Goal: Find specific page/section: Find specific page/section

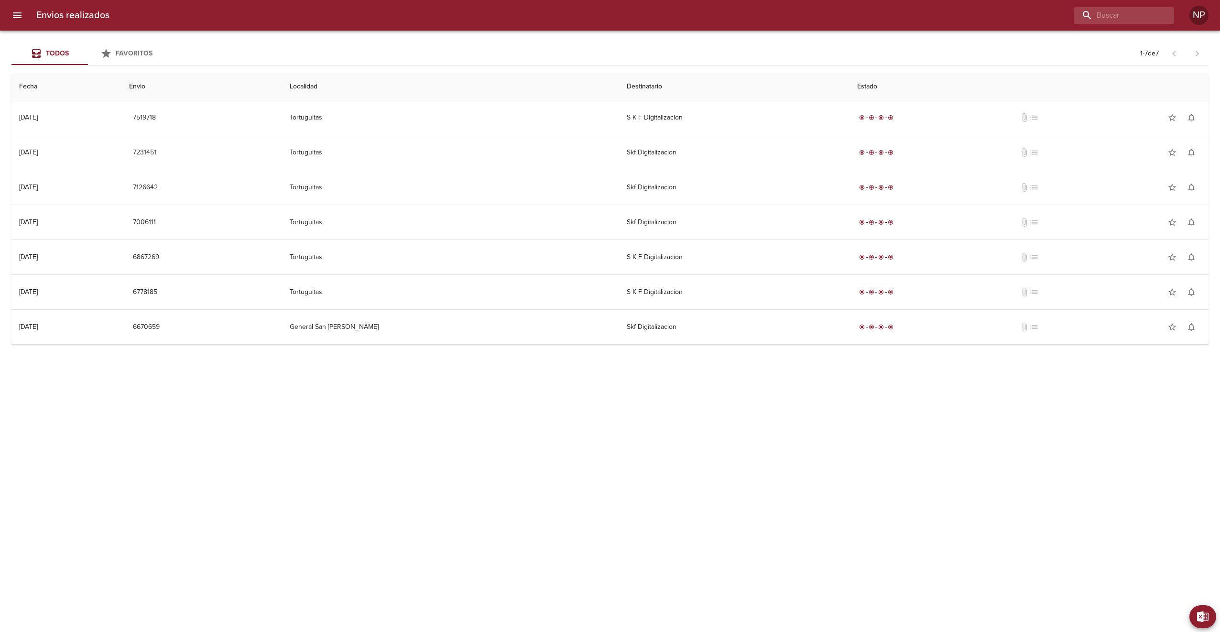
click at [20, 18] on icon "menu" at bounding box center [17, 15] width 9 height 6
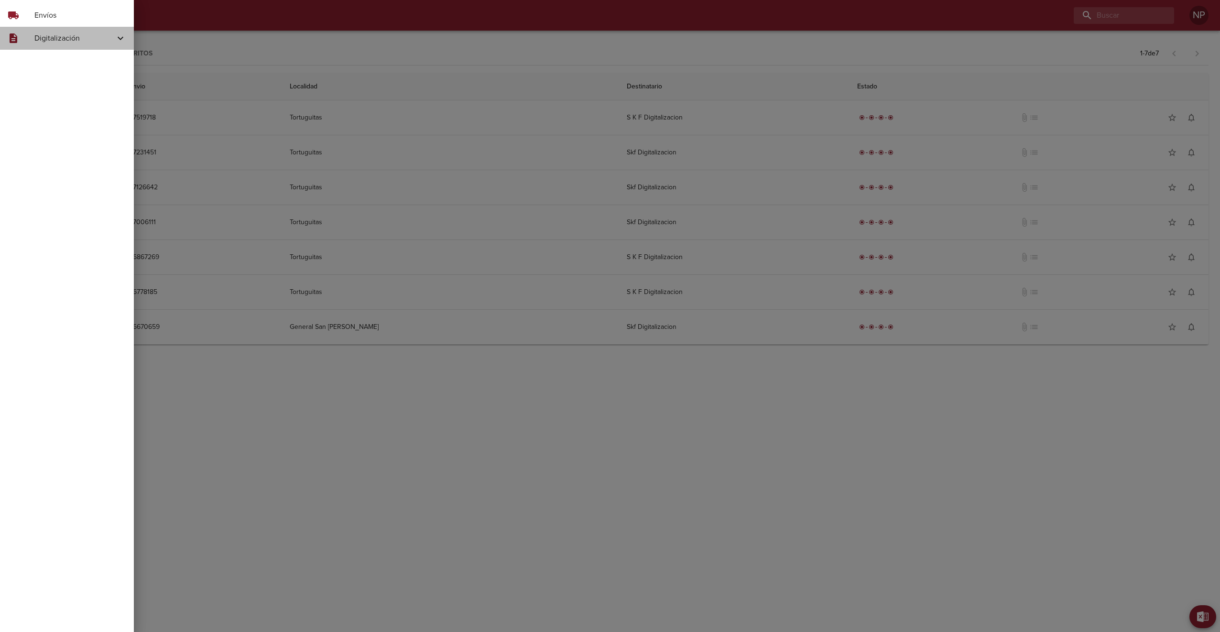
click at [33, 33] on div "description" at bounding box center [21, 38] width 27 height 11
click at [70, 100] on span "Skf Remitos" at bounding box center [79, 97] width 96 height 10
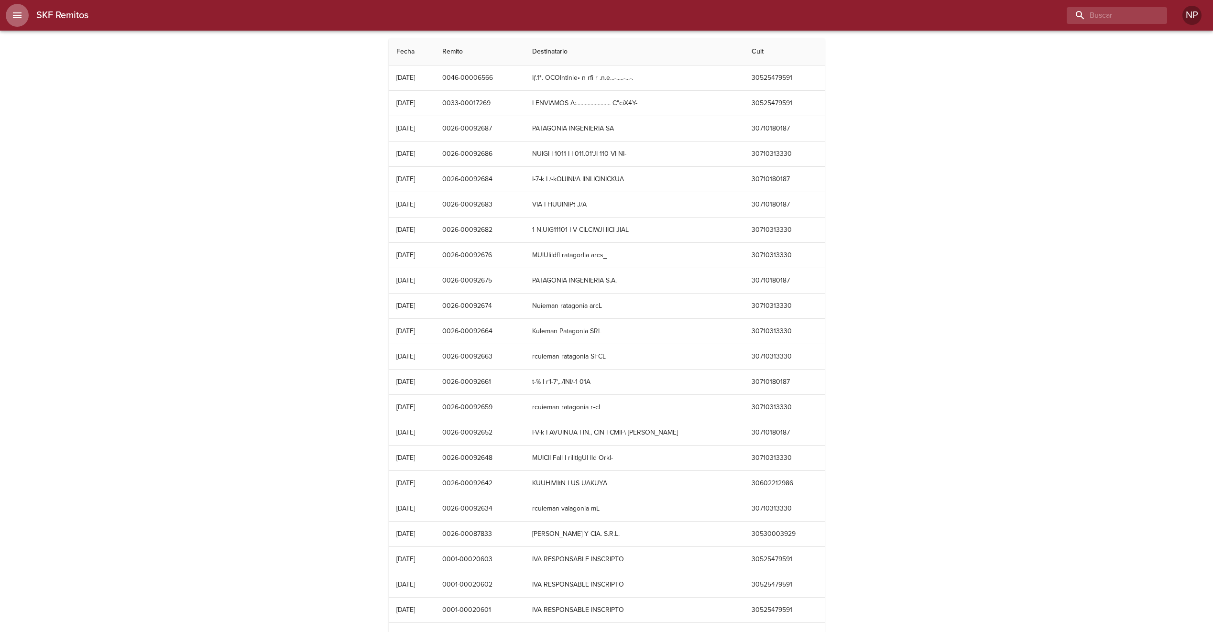
click at [18, 9] on button "menu" at bounding box center [17, 15] width 23 height 23
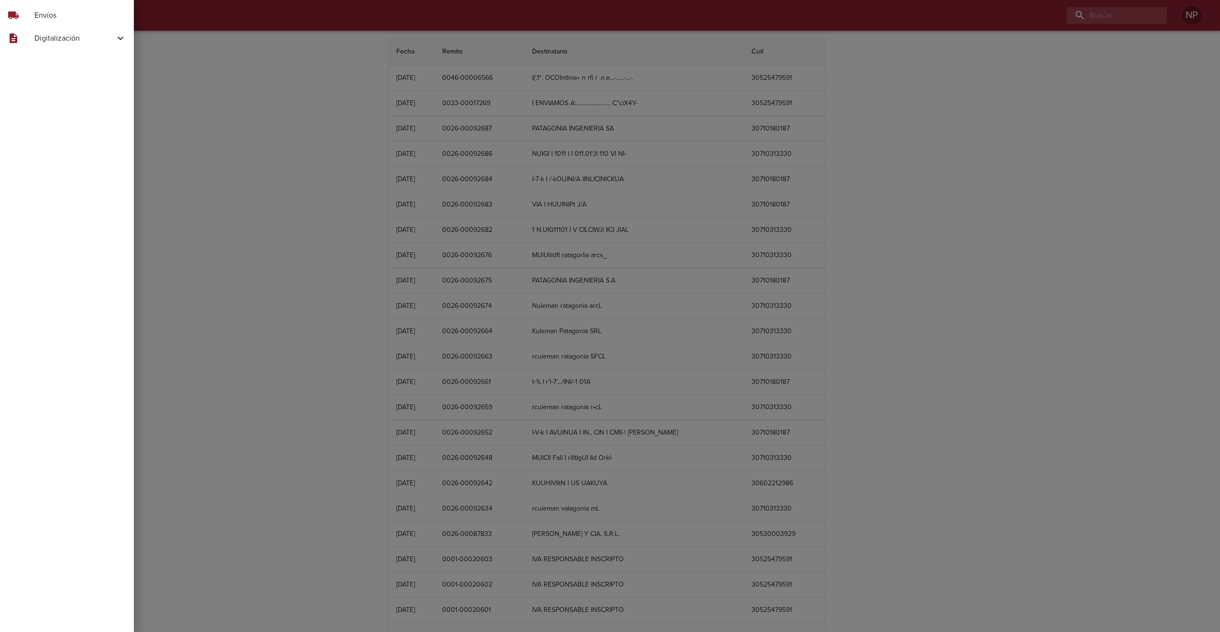
click at [41, 21] on div "local_shipping Envíos" at bounding box center [67, 15] width 134 height 23
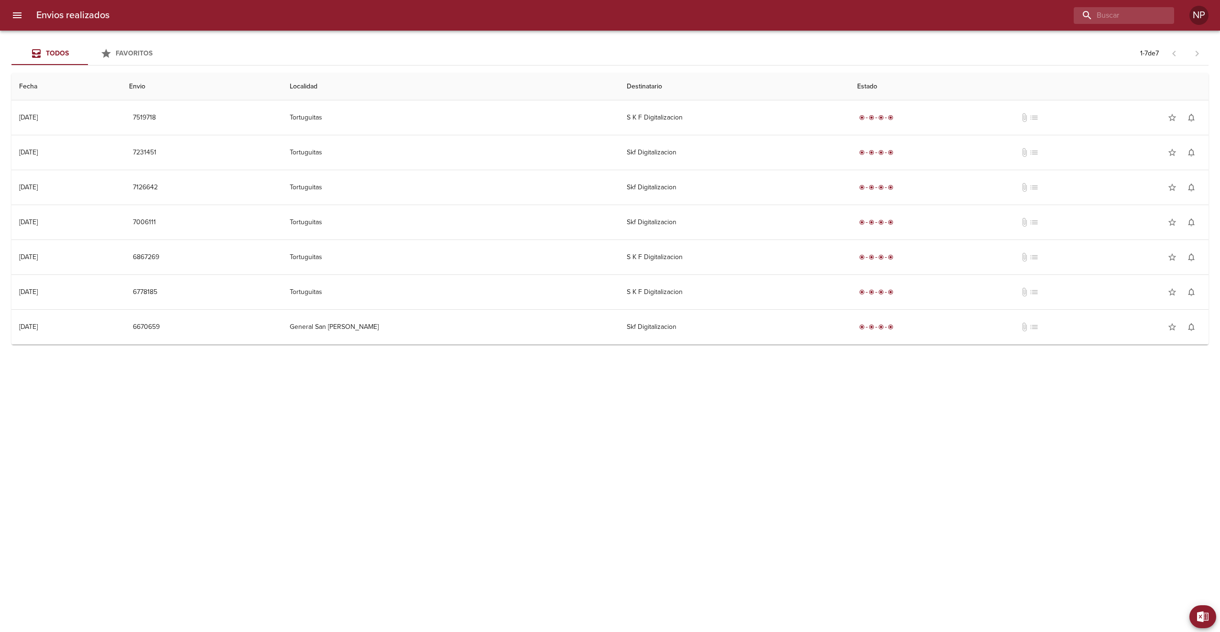
click at [23, 11] on button "menu" at bounding box center [17, 15] width 23 height 23
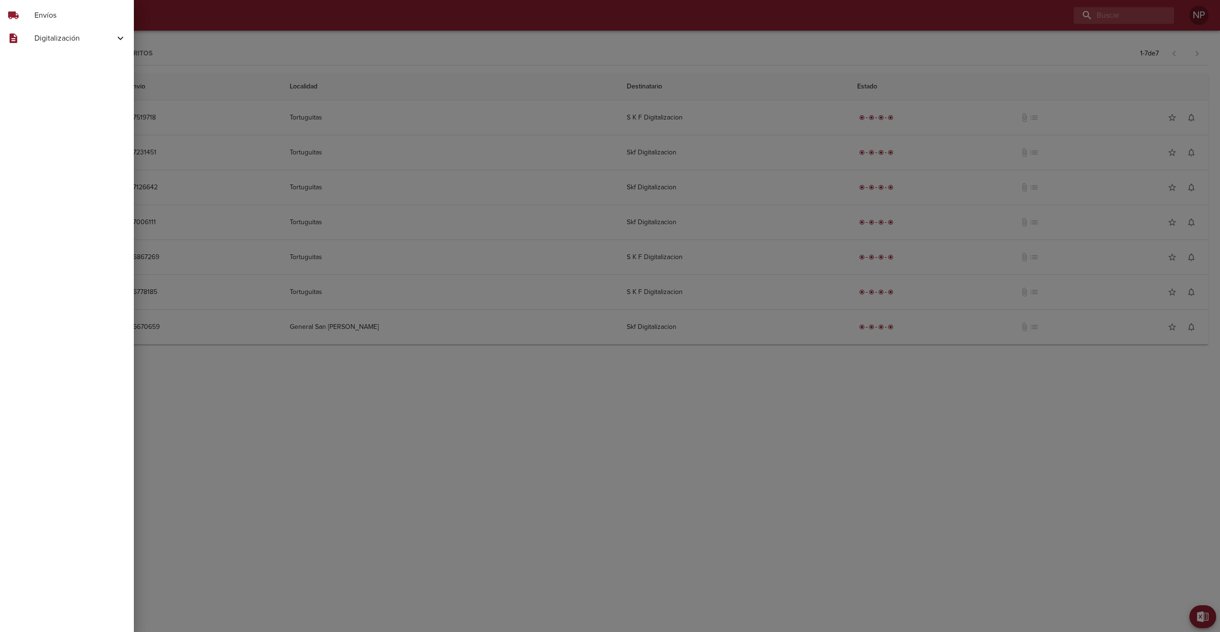
click at [29, 34] on div "description" at bounding box center [21, 38] width 27 height 11
click at [388, 460] on div at bounding box center [610, 316] width 1220 height 632
